Goal: Transaction & Acquisition: Purchase product/service

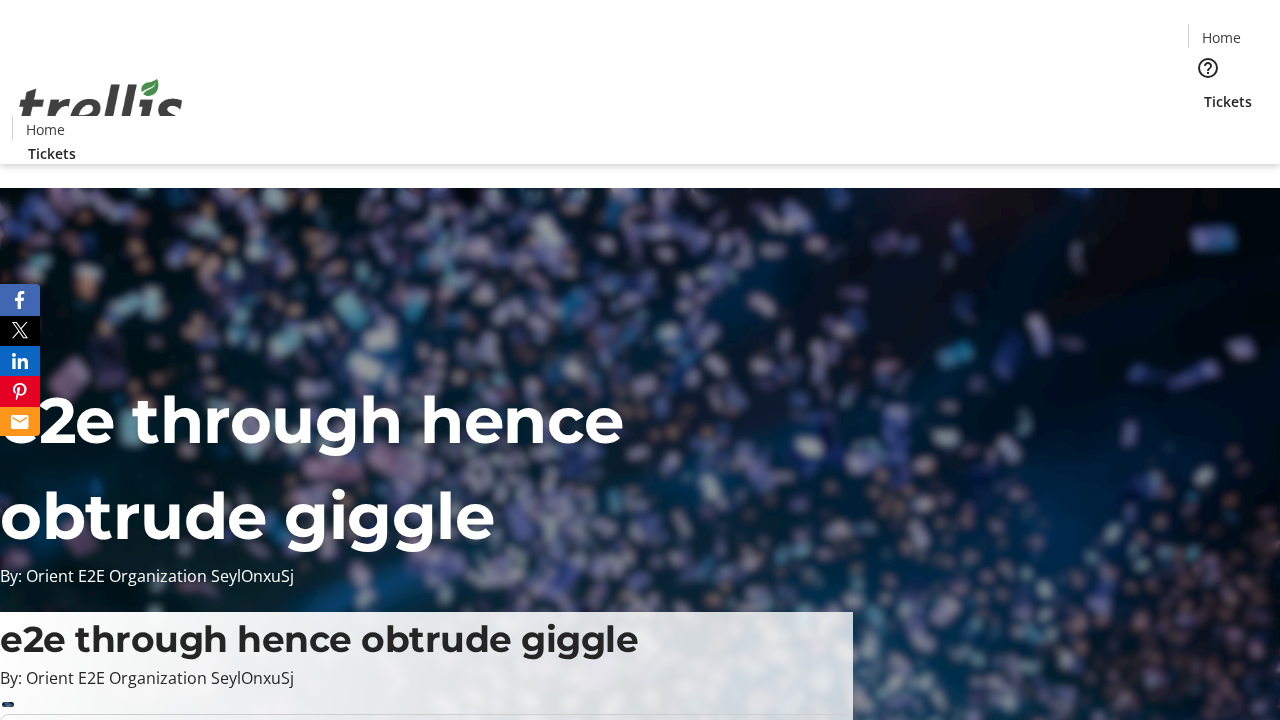
click at [1204, 91] on span "Tickets" at bounding box center [1228, 101] width 48 height 21
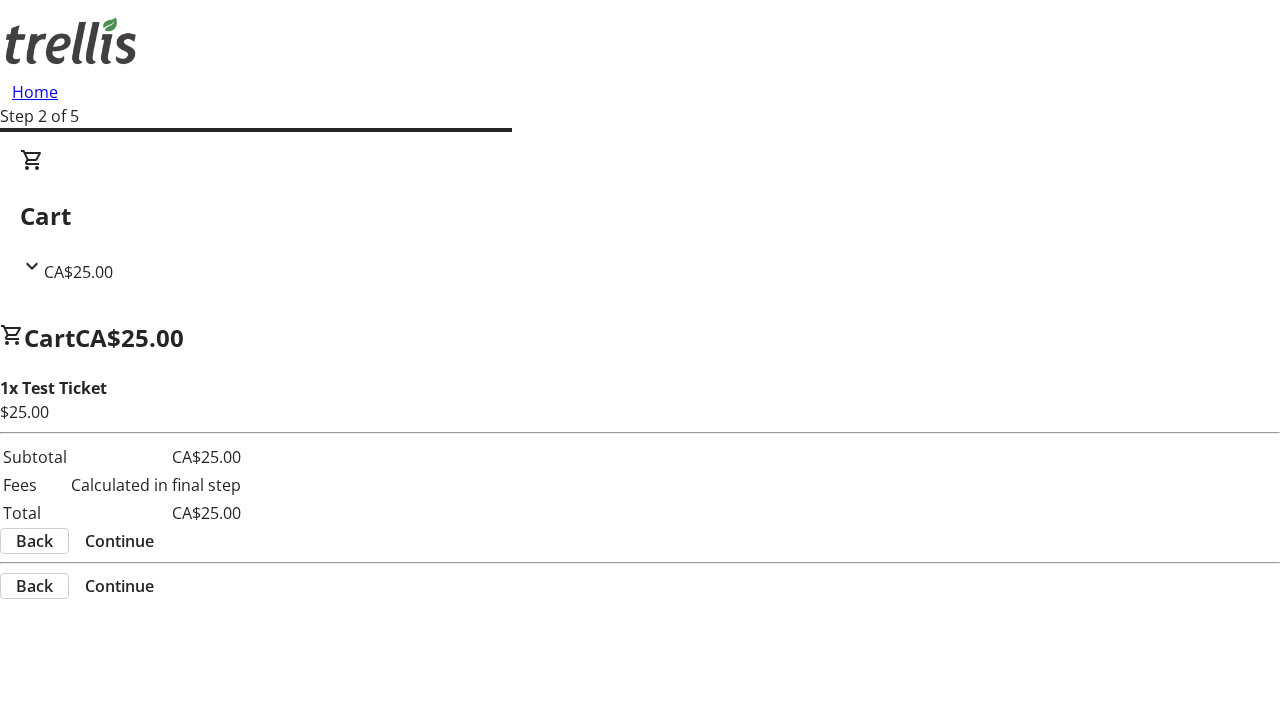
click at [154, 529] on span "Continue" at bounding box center [119, 541] width 69 height 24
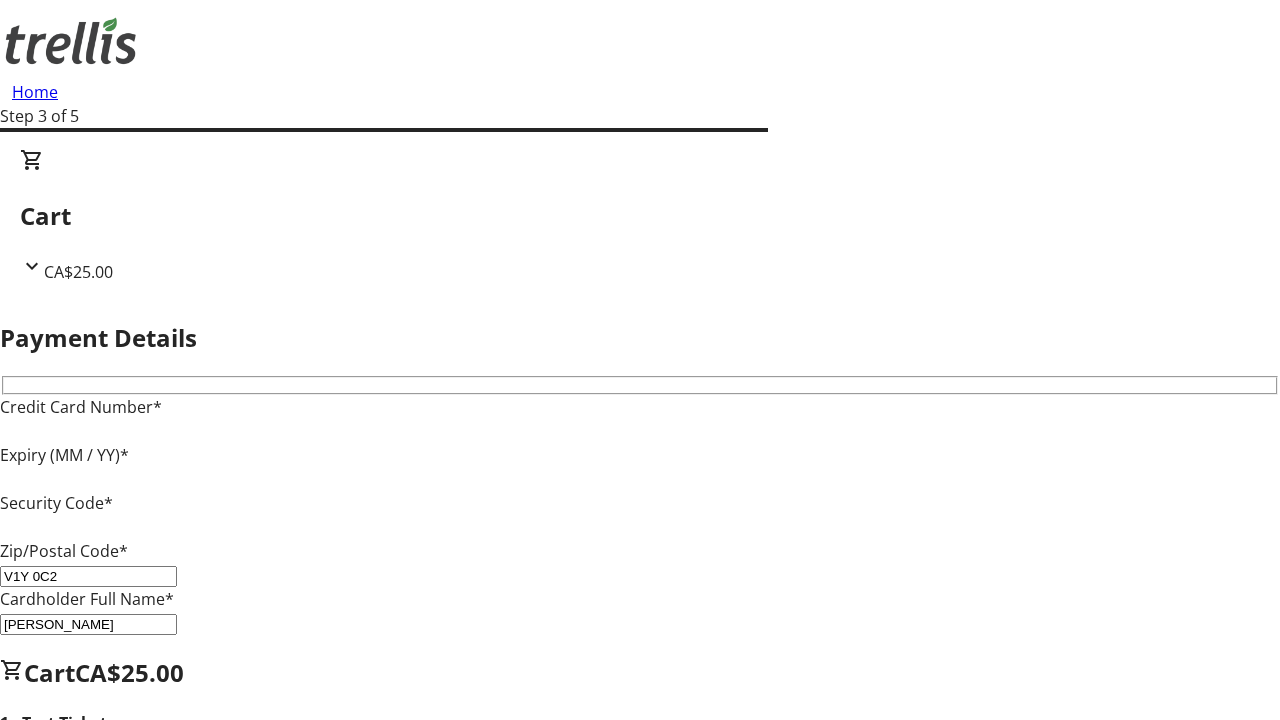
type input "V1Y 0C2"
